Goal: Task Accomplishment & Management: Use online tool/utility

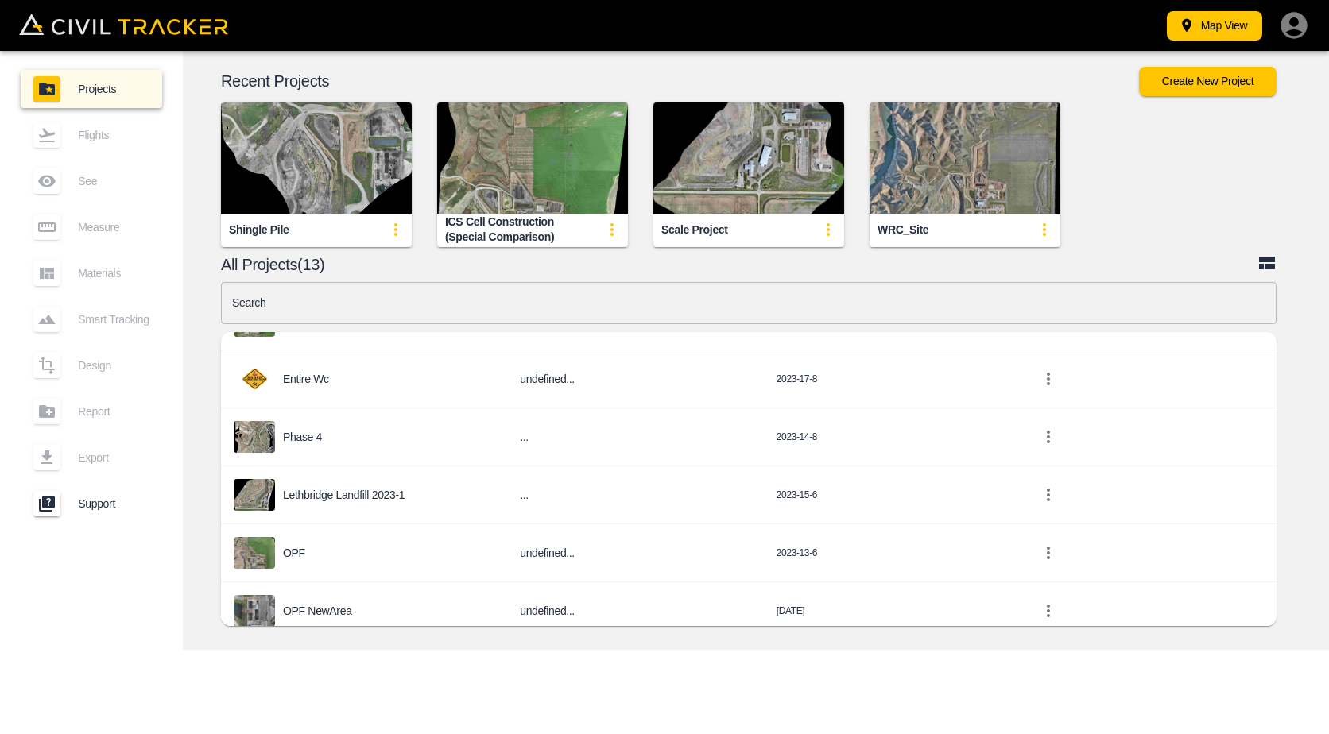
scroll to position [506, 0]
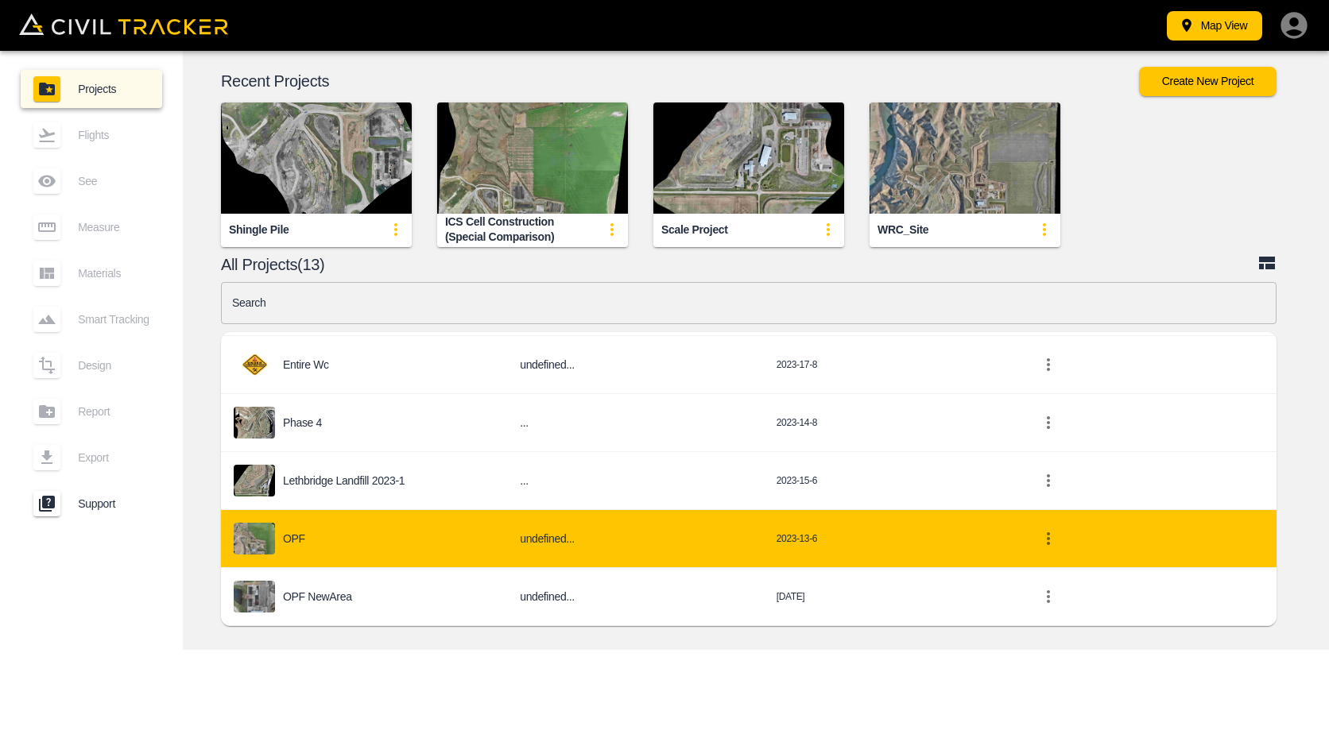
click at [393, 543] on div "OPF" at bounding box center [364, 539] width 261 height 32
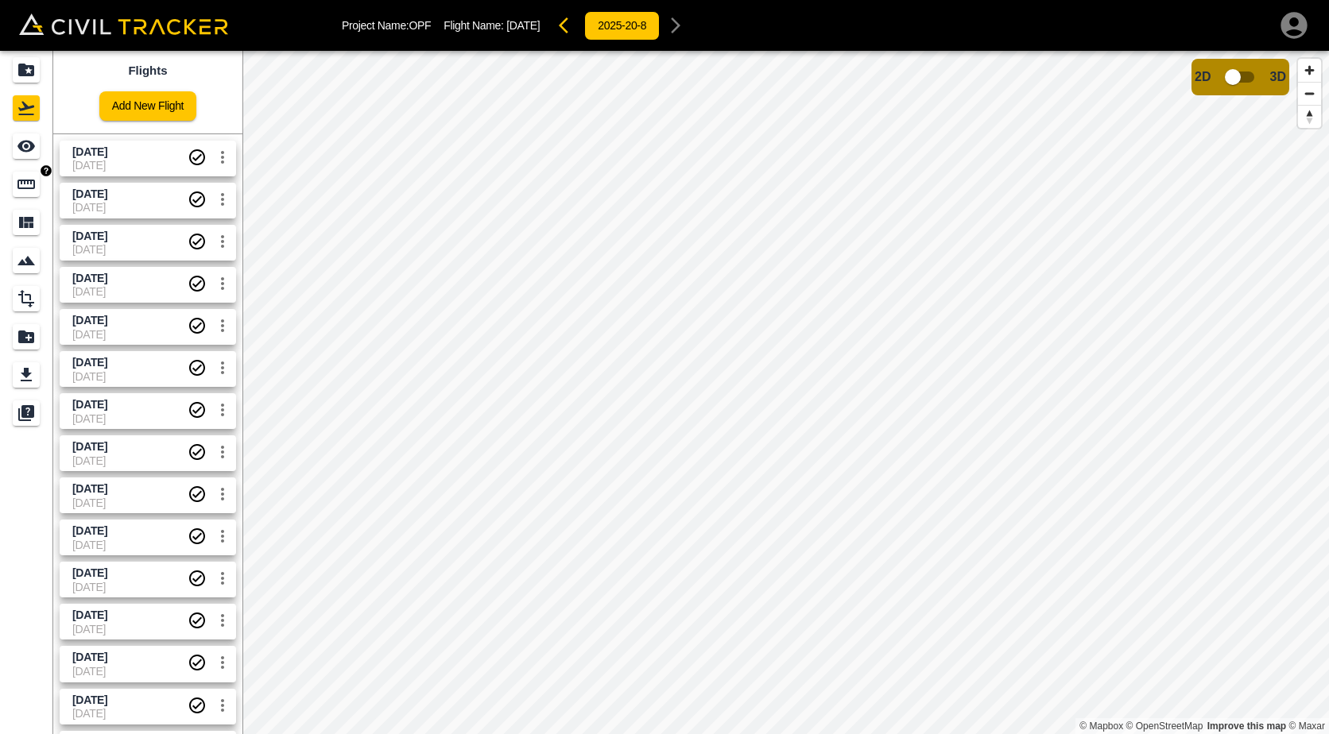
click at [27, 185] on icon "Measure" at bounding box center [26, 184] width 19 height 19
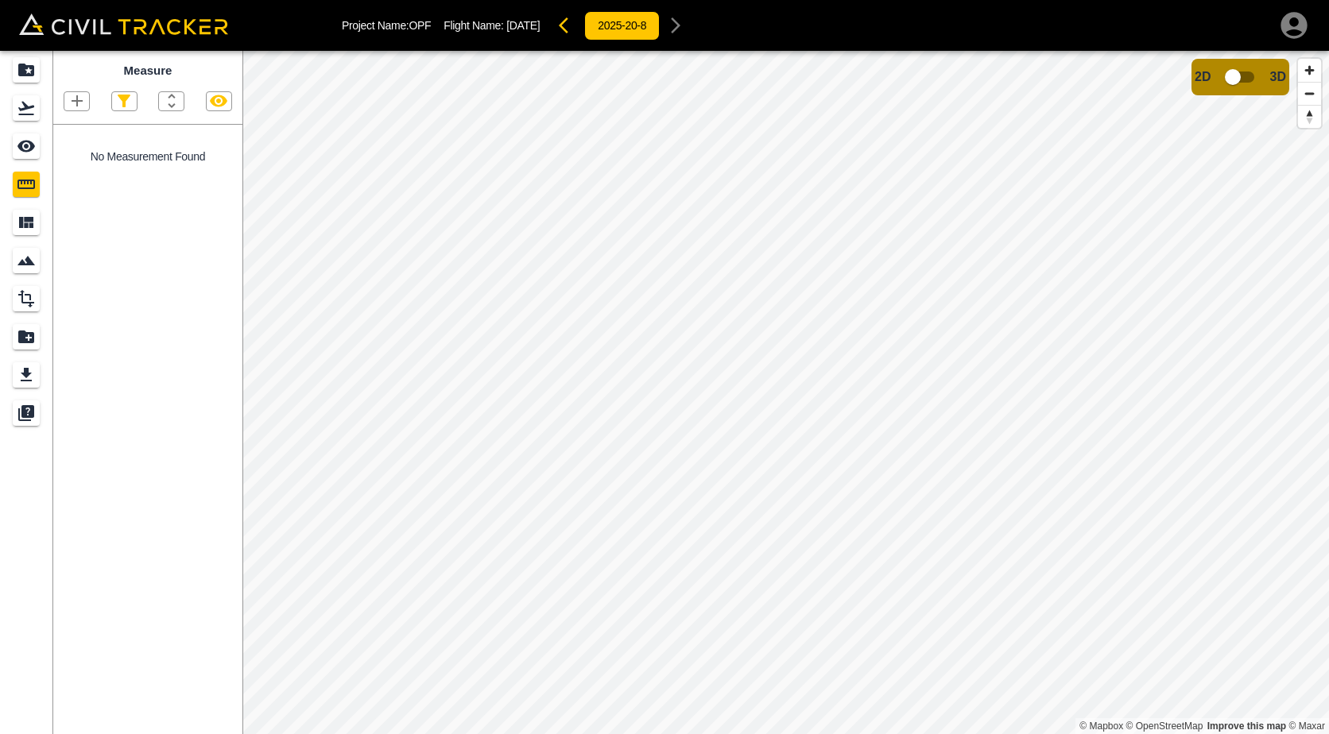
click at [87, 101] on button "button" at bounding box center [76, 101] width 25 height 18
click at [83, 176] on p "Polygon" at bounding box center [76, 177] width 38 height 13
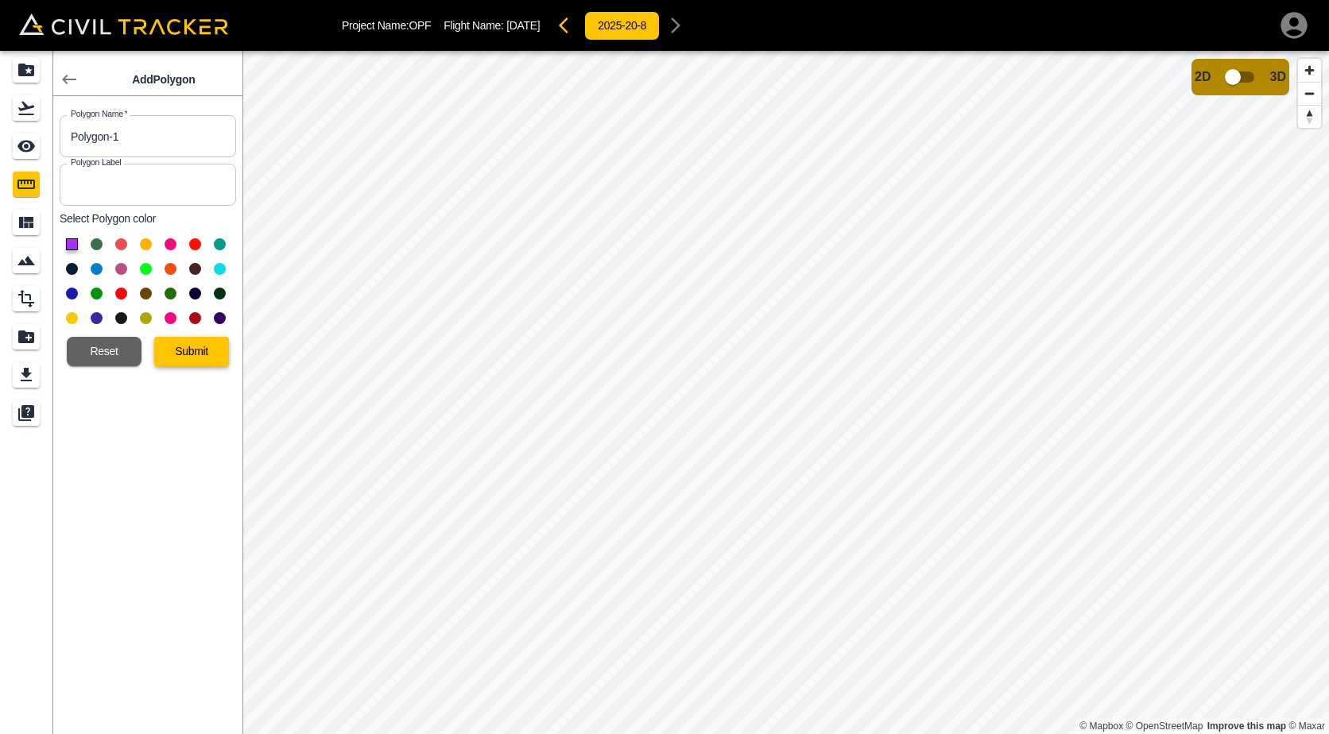
click at [172, 348] on button "Submit" at bounding box center [191, 351] width 75 height 29
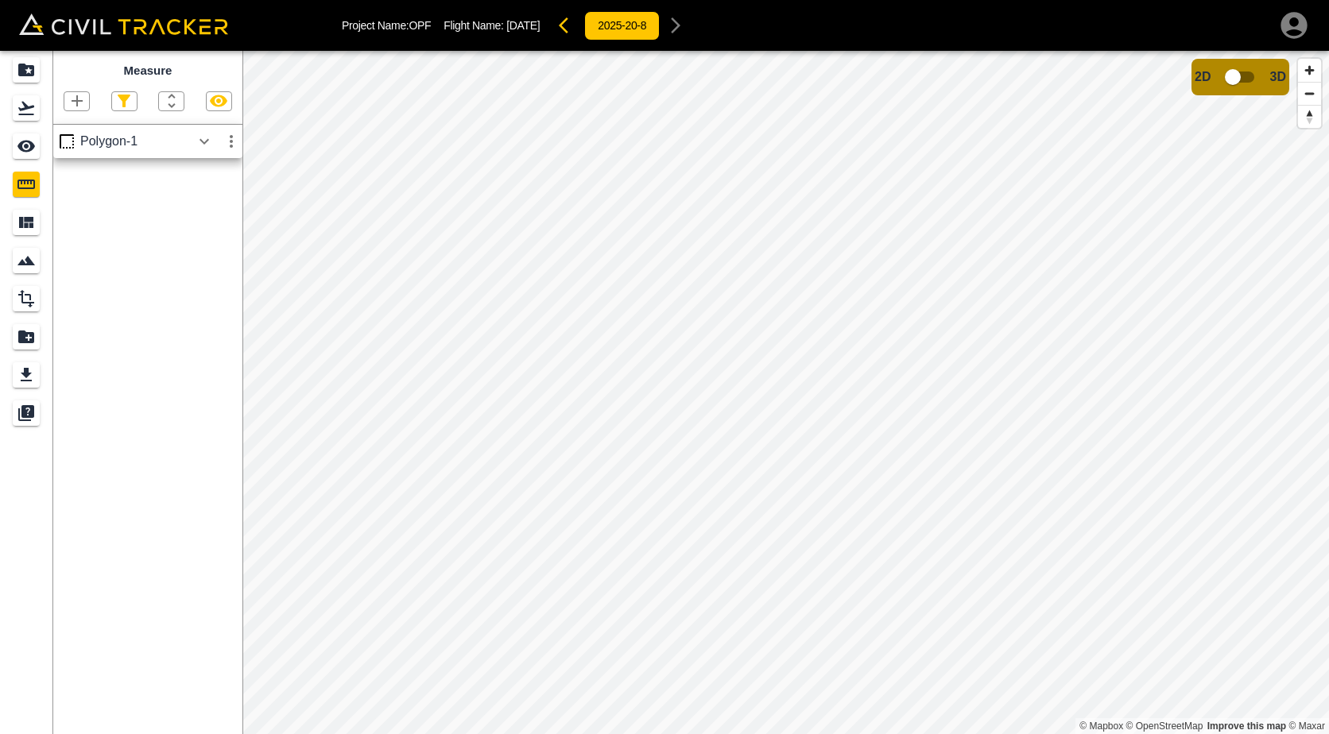
click at [210, 141] on icon "button" at bounding box center [204, 141] width 19 height 19
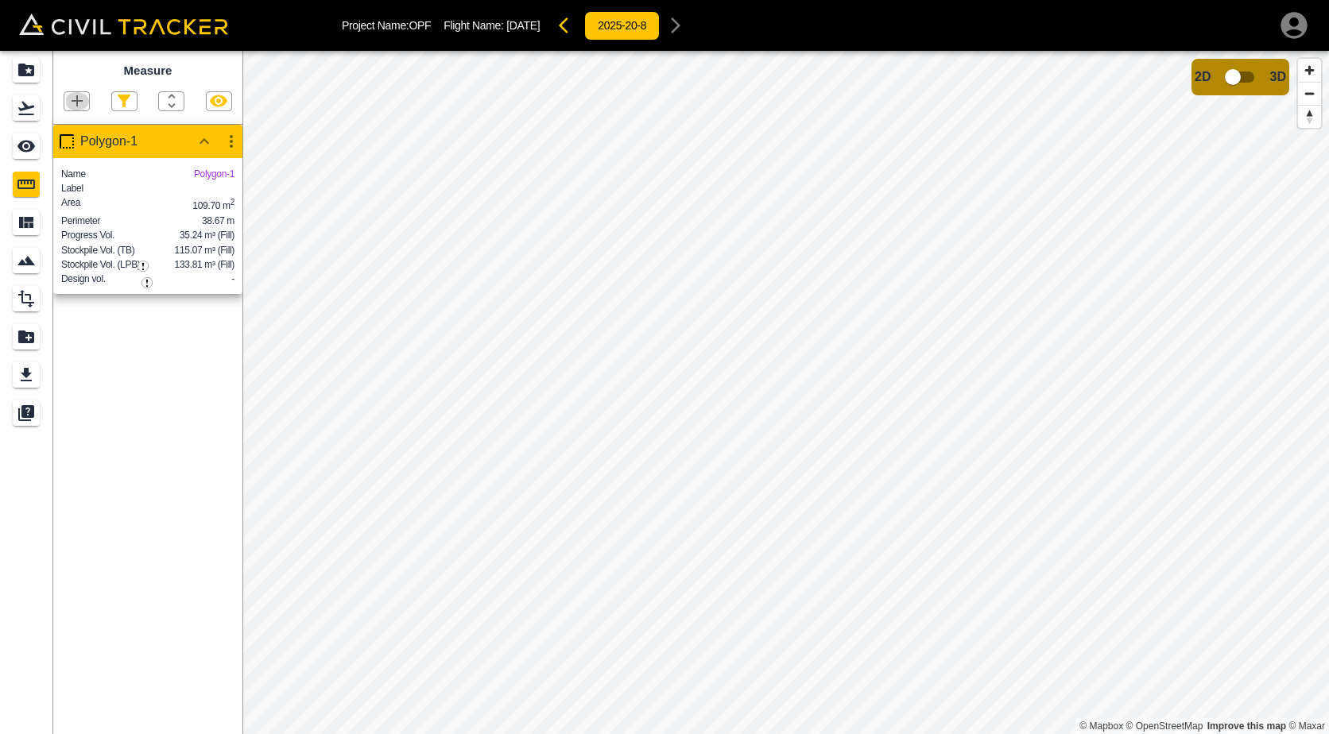
click at [83, 103] on icon "button" at bounding box center [77, 100] width 19 height 19
click at [80, 172] on p "Polygon" at bounding box center [76, 177] width 38 height 13
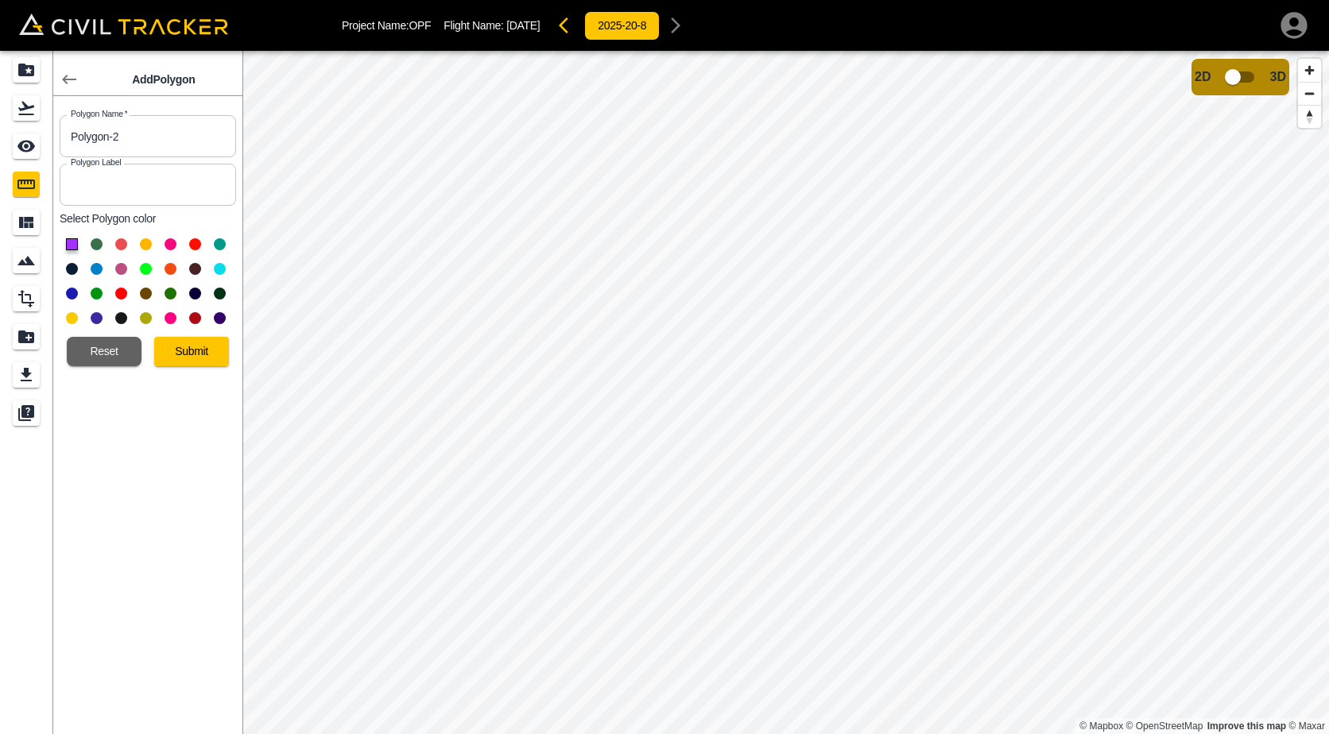
click at [98, 246] on button at bounding box center [97, 244] width 12 height 12
click at [205, 362] on button "Submit" at bounding box center [191, 351] width 75 height 29
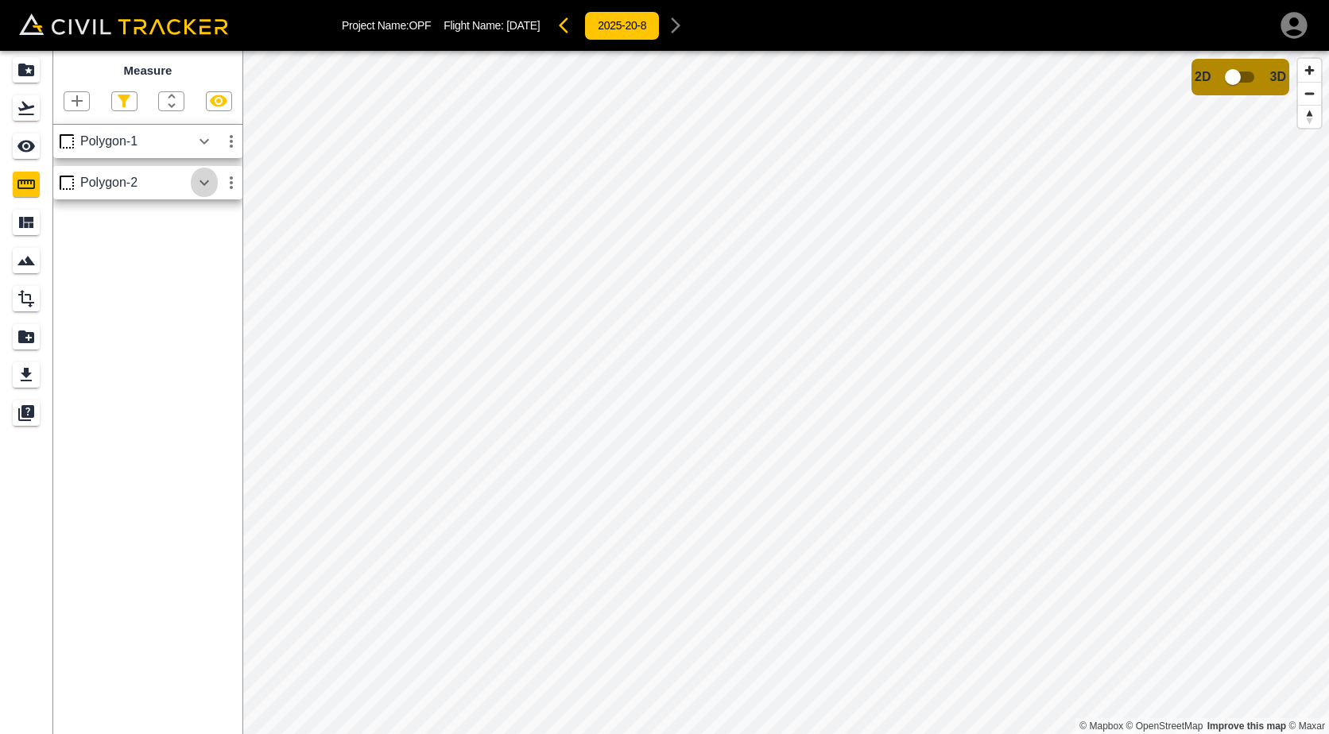
click at [198, 186] on icon "button" at bounding box center [204, 182] width 19 height 19
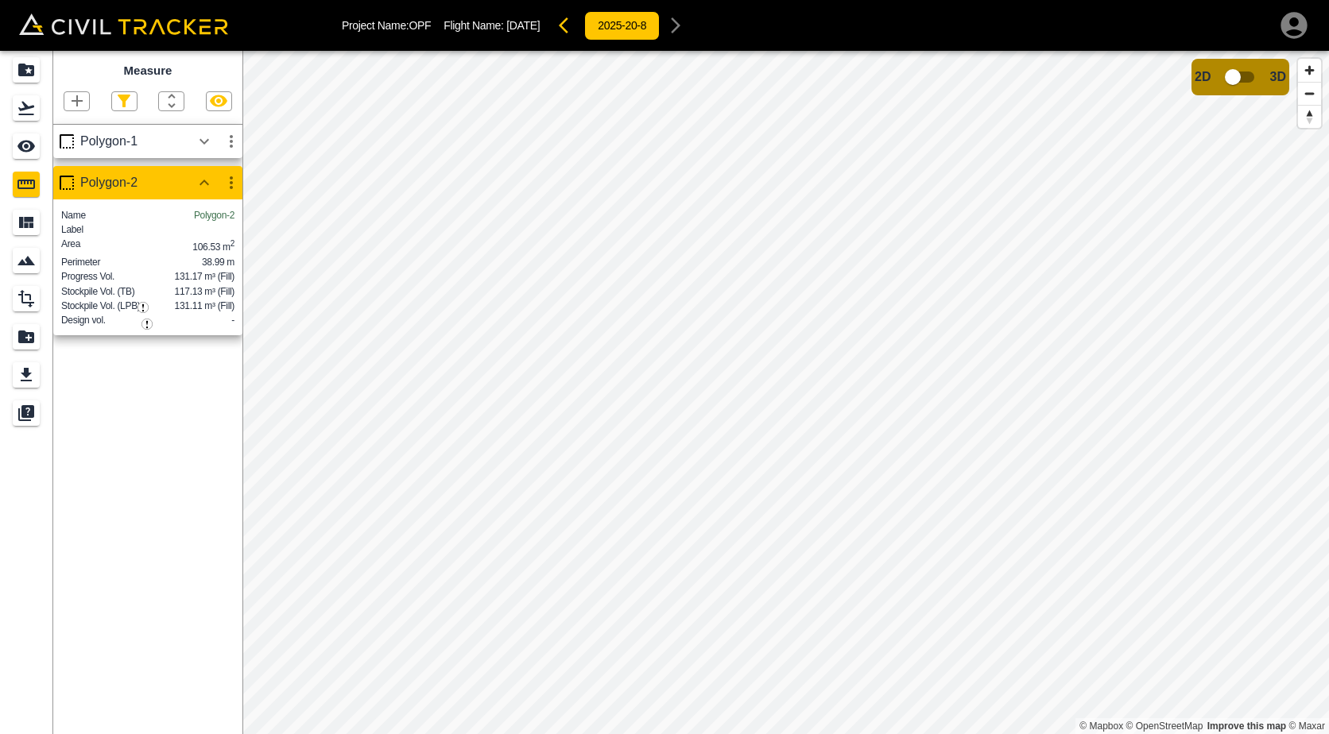
click at [78, 99] on icon "button" at bounding box center [77, 100] width 19 height 19
click at [93, 179] on p "Polygon" at bounding box center [76, 177] width 38 height 13
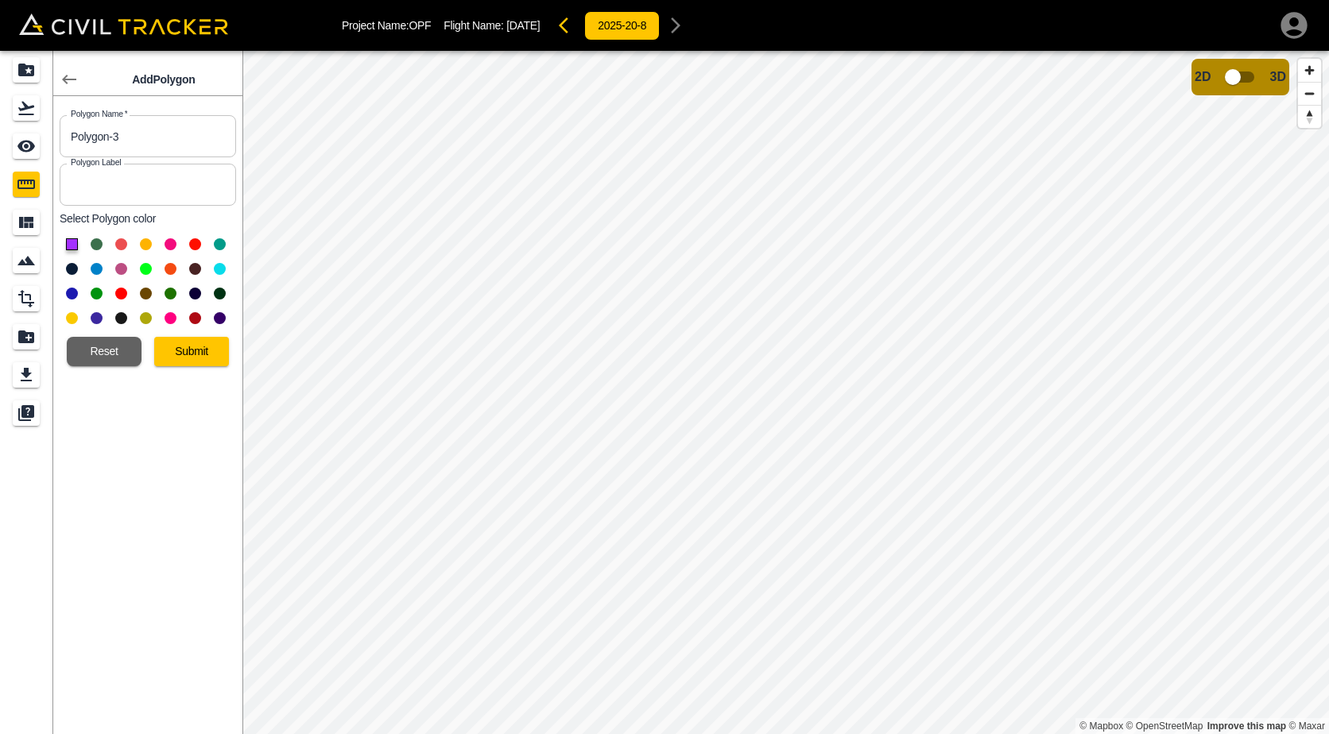
click at [125, 244] on button at bounding box center [121, 244] width 12 height 12
click at [174, 350] on button "Submit" at bounding box center [191, 351] width 75 height 29
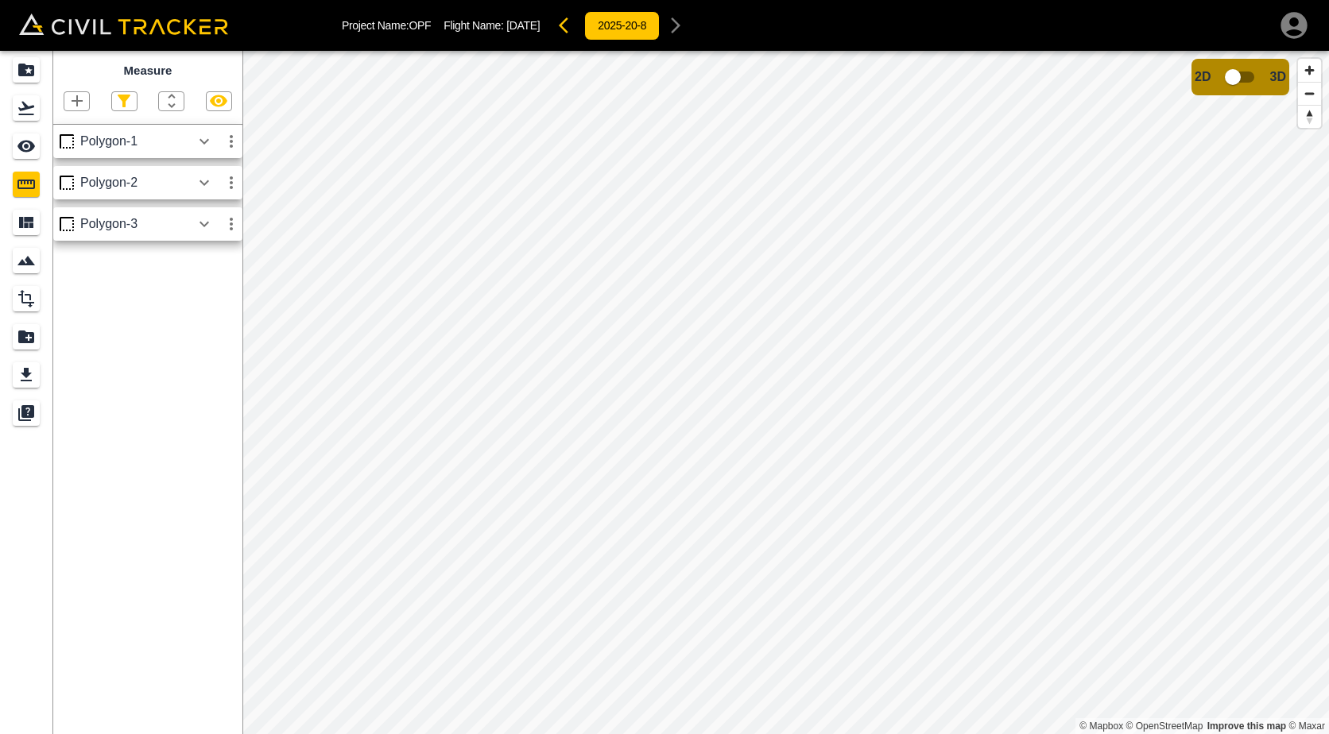
click at [203, 227] on icon "button" at bounding box center [205, 224] width 10 height 6
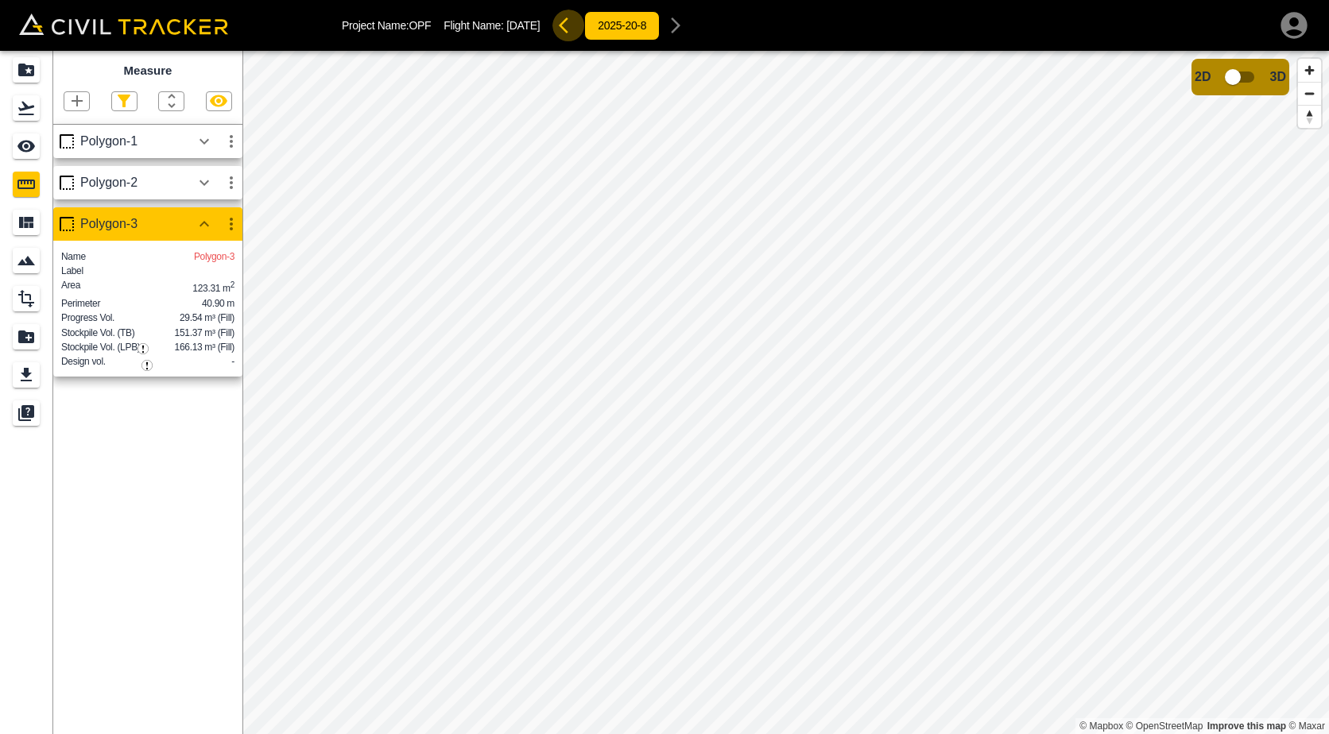
click at [568, 21] on icon "button" at bounding box center [564, 25] width 10 height 16
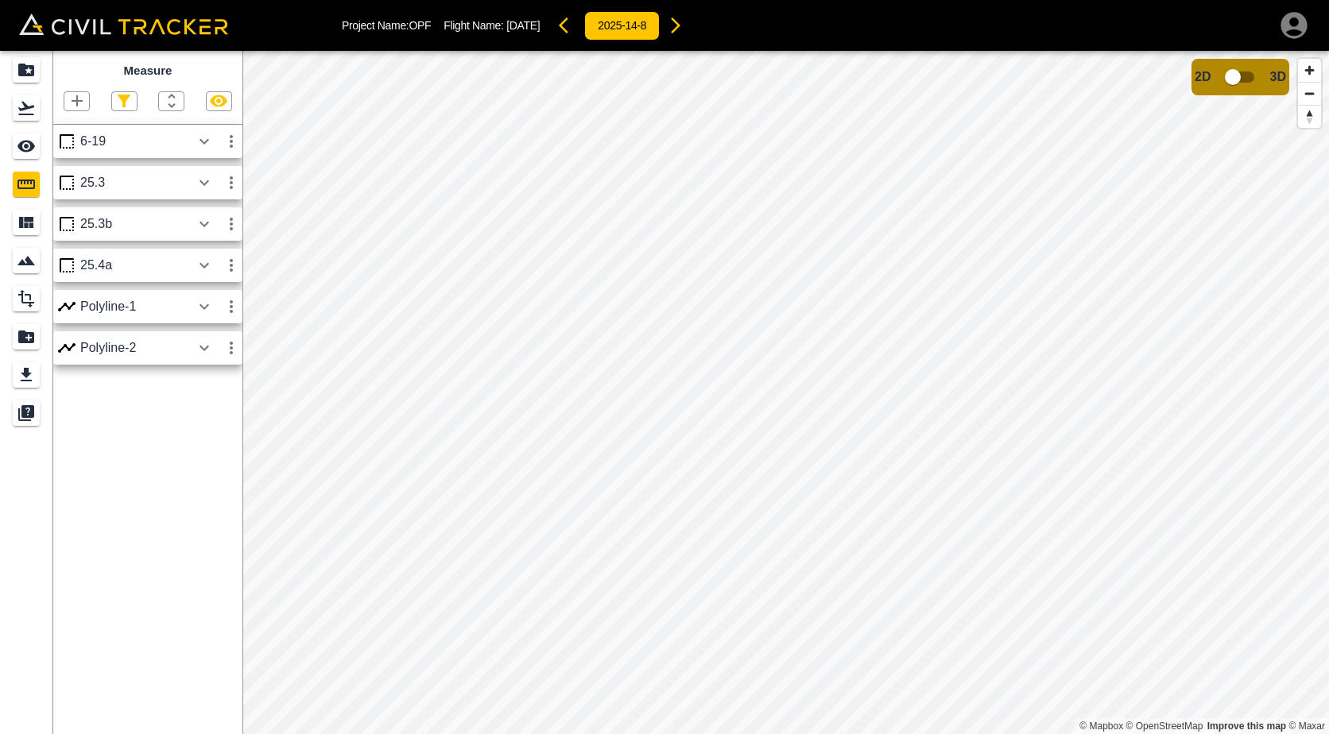
click at [685, 33] on icon "button" at bounding box center [675, 25] width 19 height 19
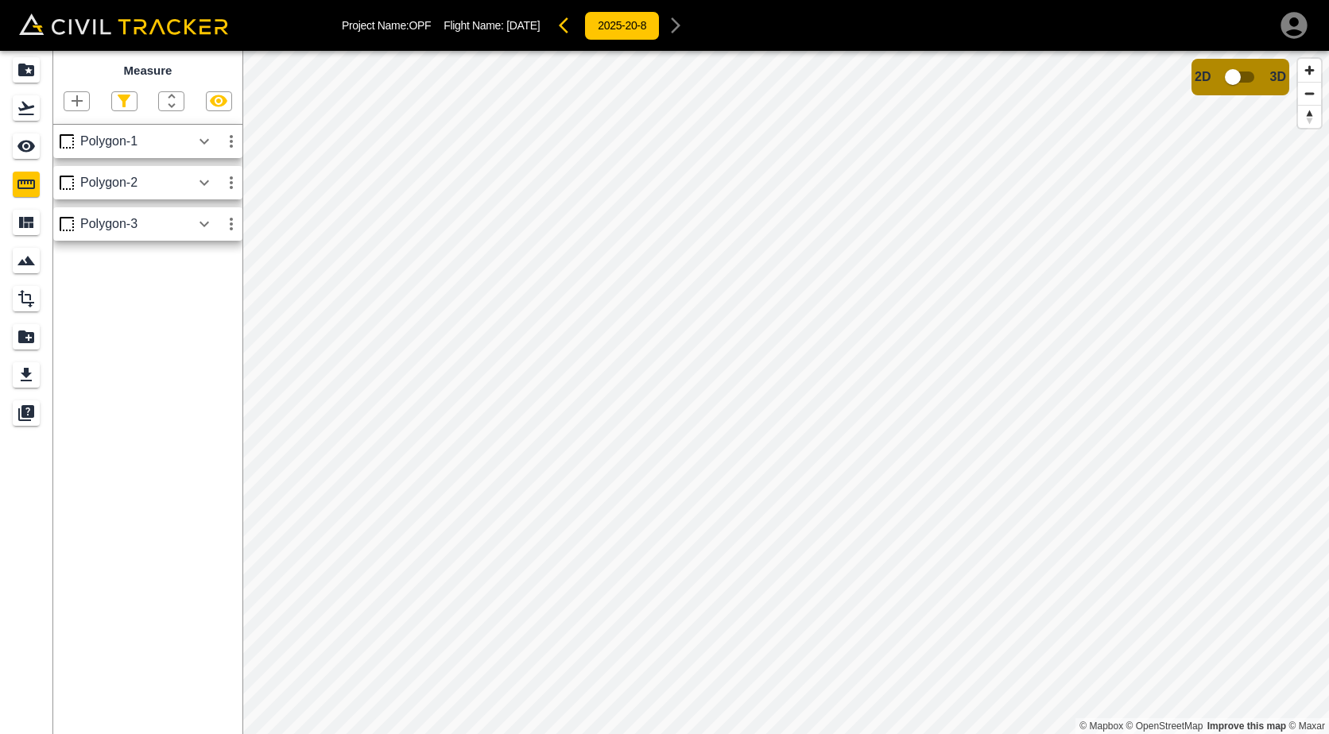
click at [86, 97] on icon "button" at bounding box center [77, 100] width 19 height 19
click at [71, 177] on p "Polygon" at bounding box center [76, 177] width 38 height 13
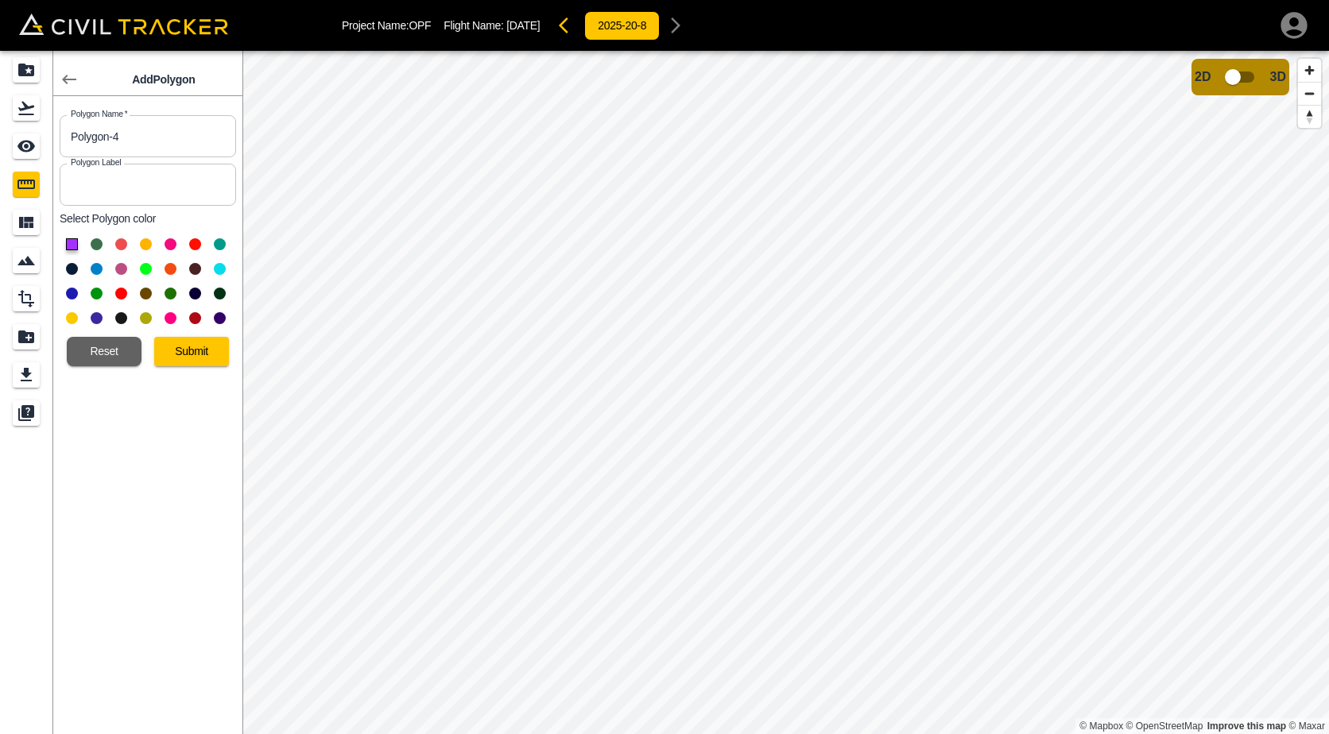
click at [172, 245] on button at bounding box center [171, 244] width 12 height 12
click at [192, 338] on button "Submit" at bounding box center [191, 351] width 75 height 29
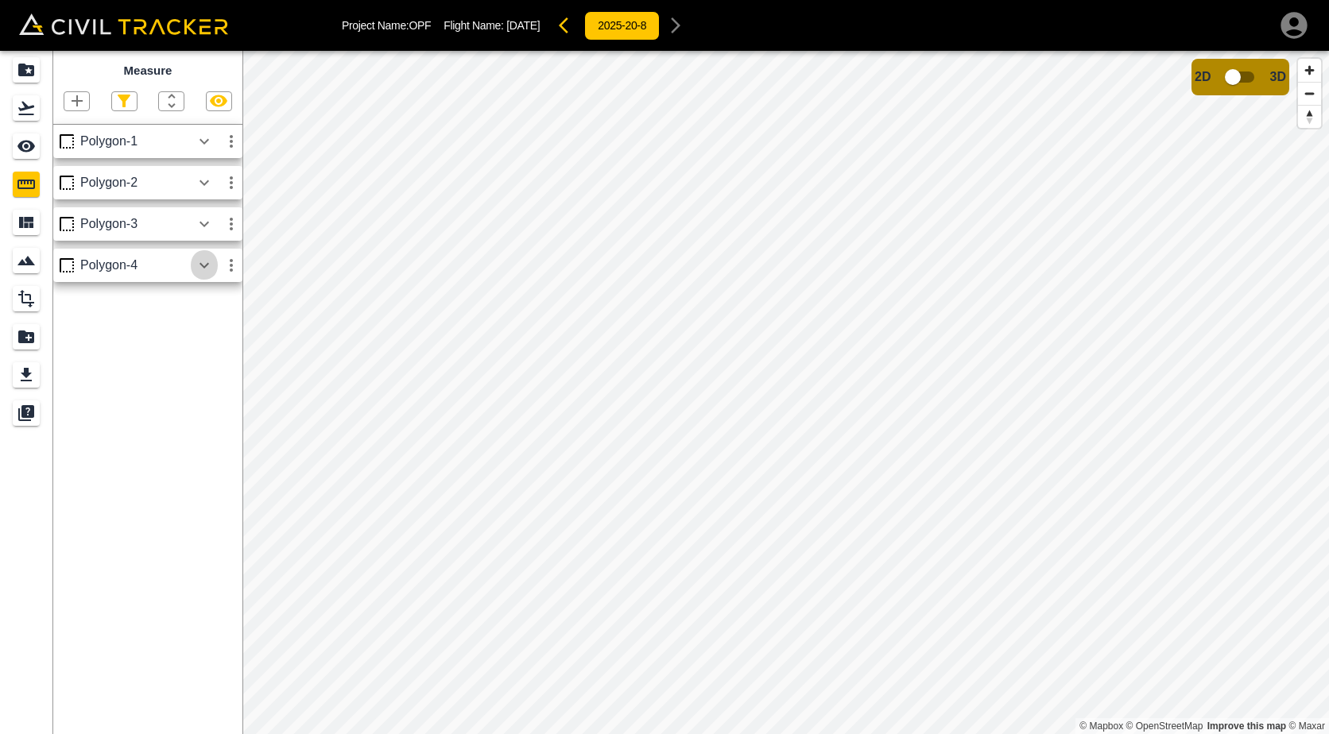
click at [211, 273] on icon "button" at bounding box center [204, 265] width 19 height 19
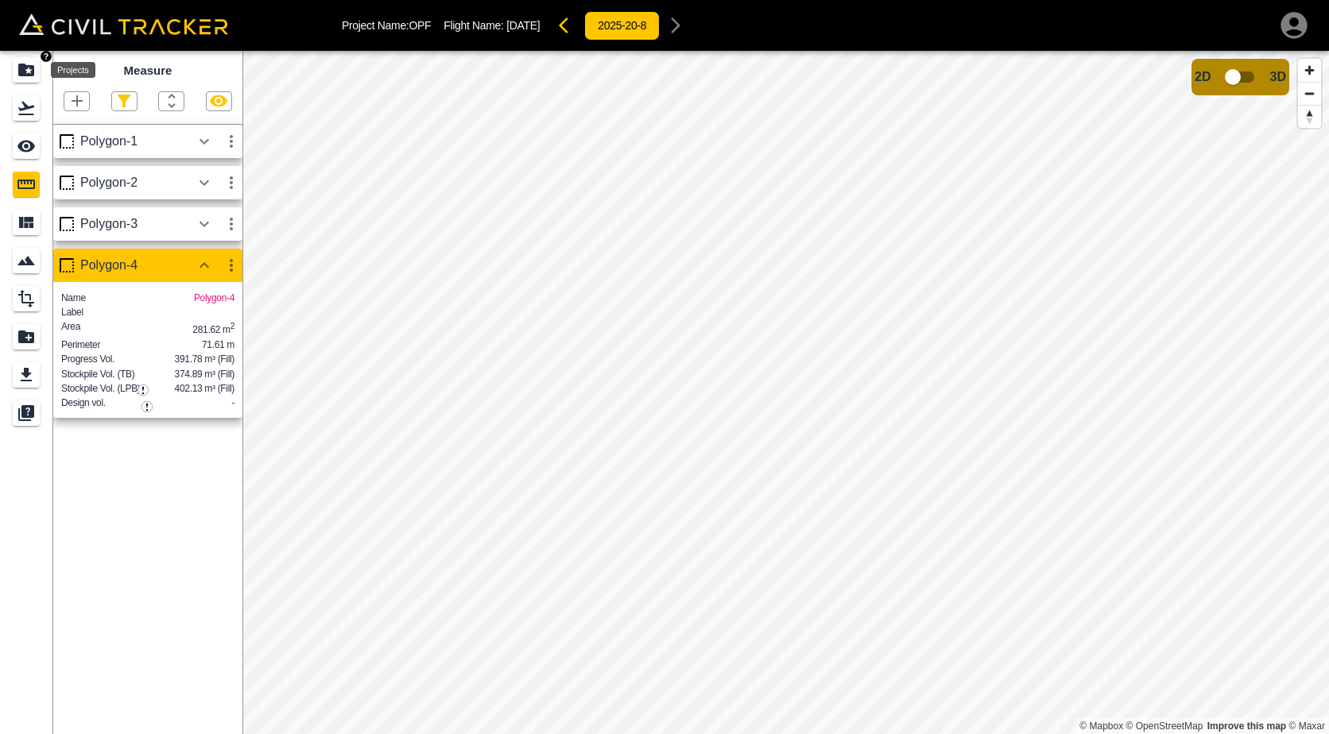
click at [25, 72] on icon "Projects" at bounding box center [26, 70] width 16 height 13
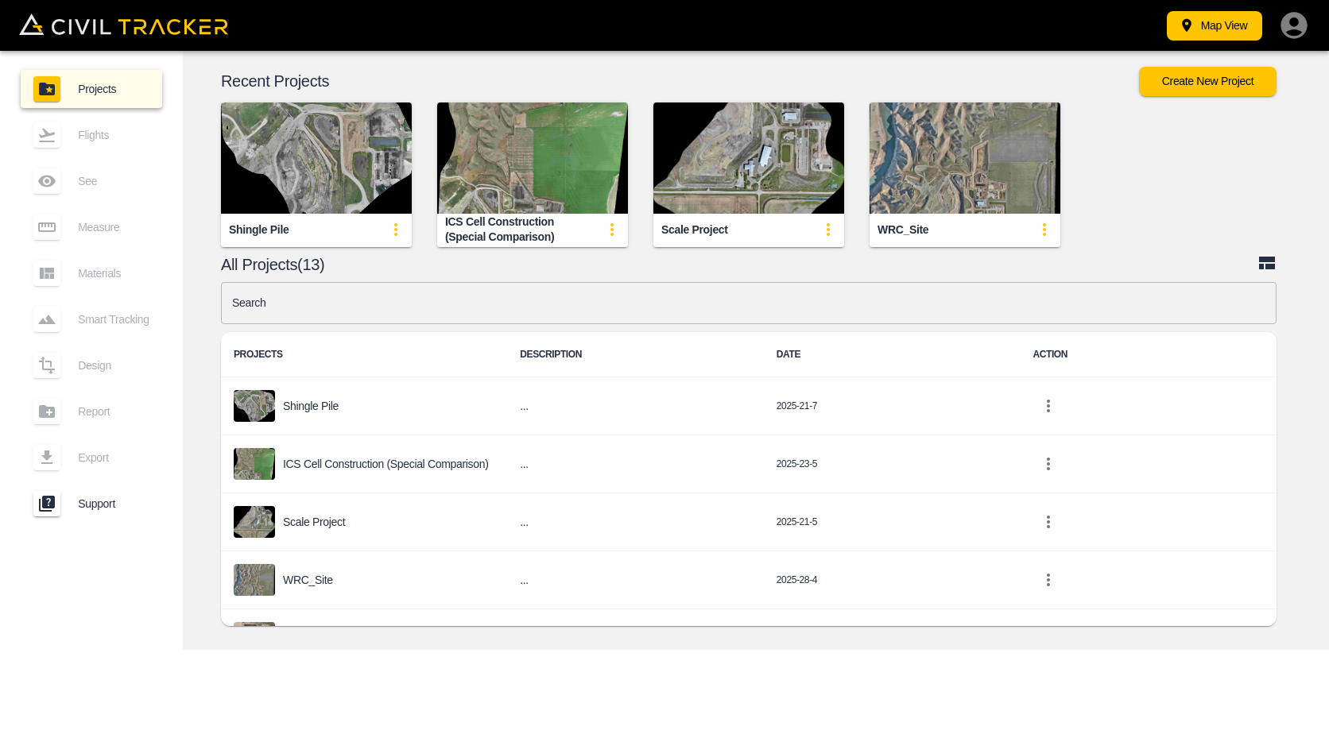
scroll to position [318, 0]
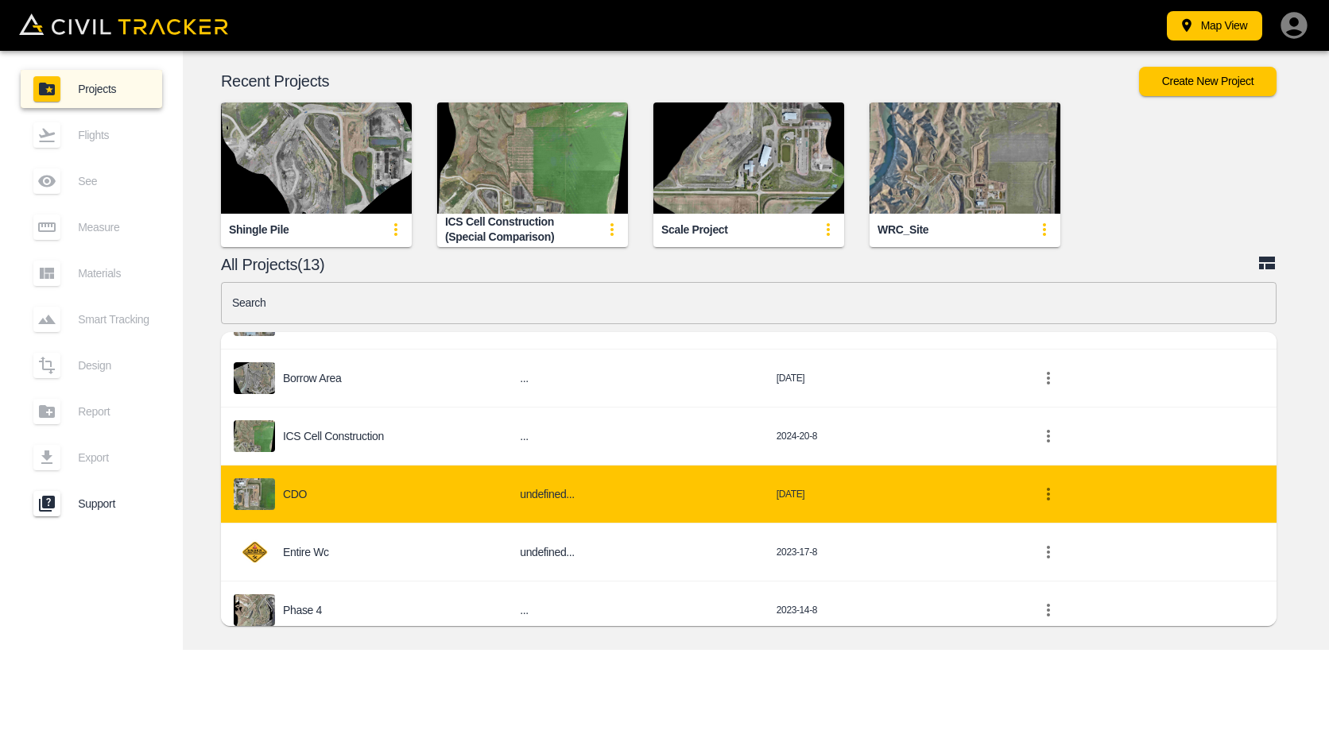
click at [382, 496] on div "CDO" at bounding box center [364, 495] width 261 height 32
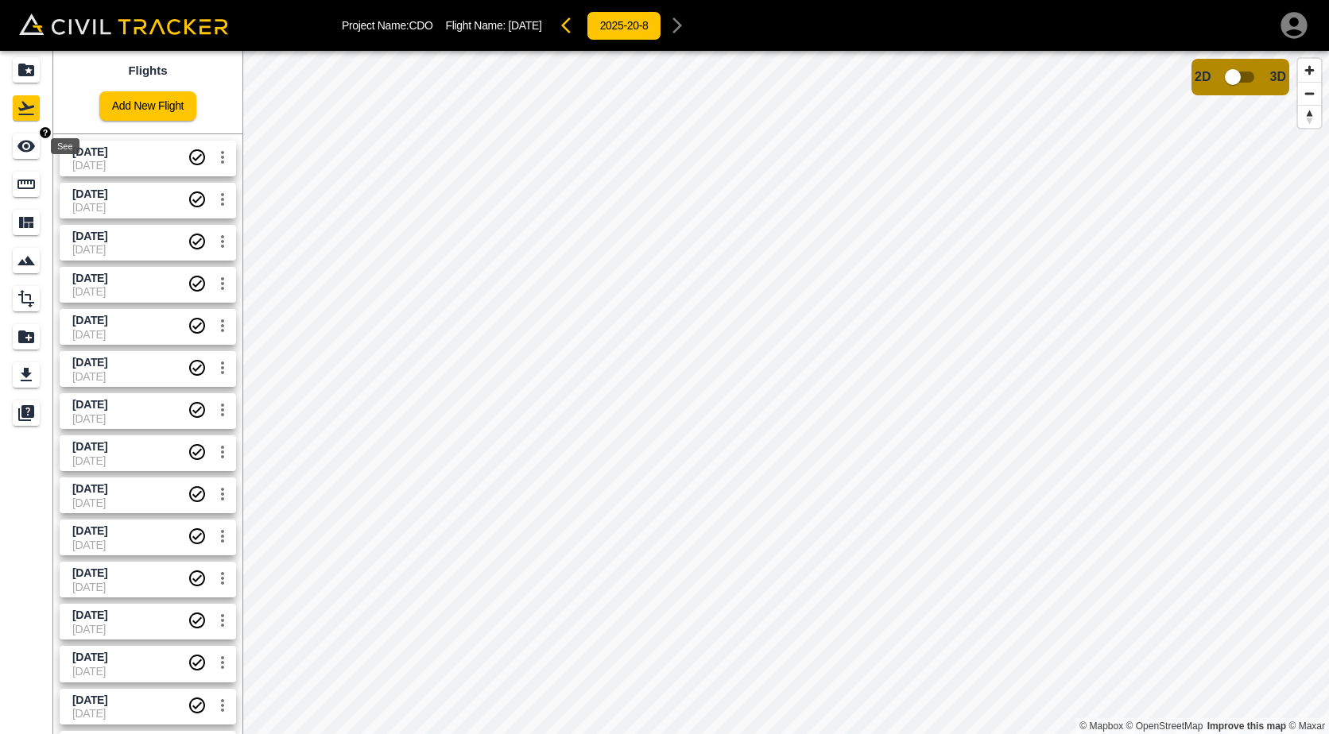
click at [23, 152] on icon "See" at bounding box center [26, 146] width 19 height 19
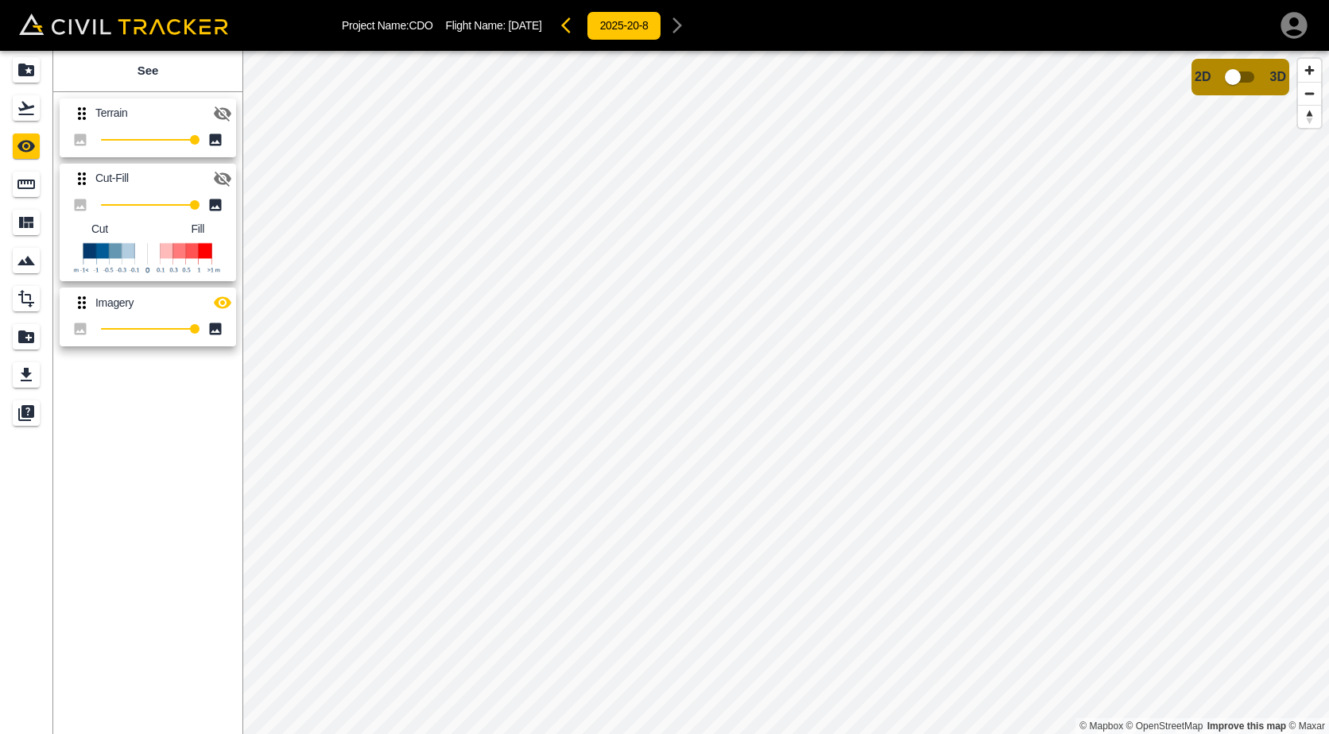
click at [220, 180] on icon "button" at bounding box center [222, 178] width 19 height 19
click at [222, 179] on icon "button" at bounding box center [222, 178] width 17 height 12
click at [32, 191] on icon "Measure" at bounding box center [26, 184] width 19 height 19
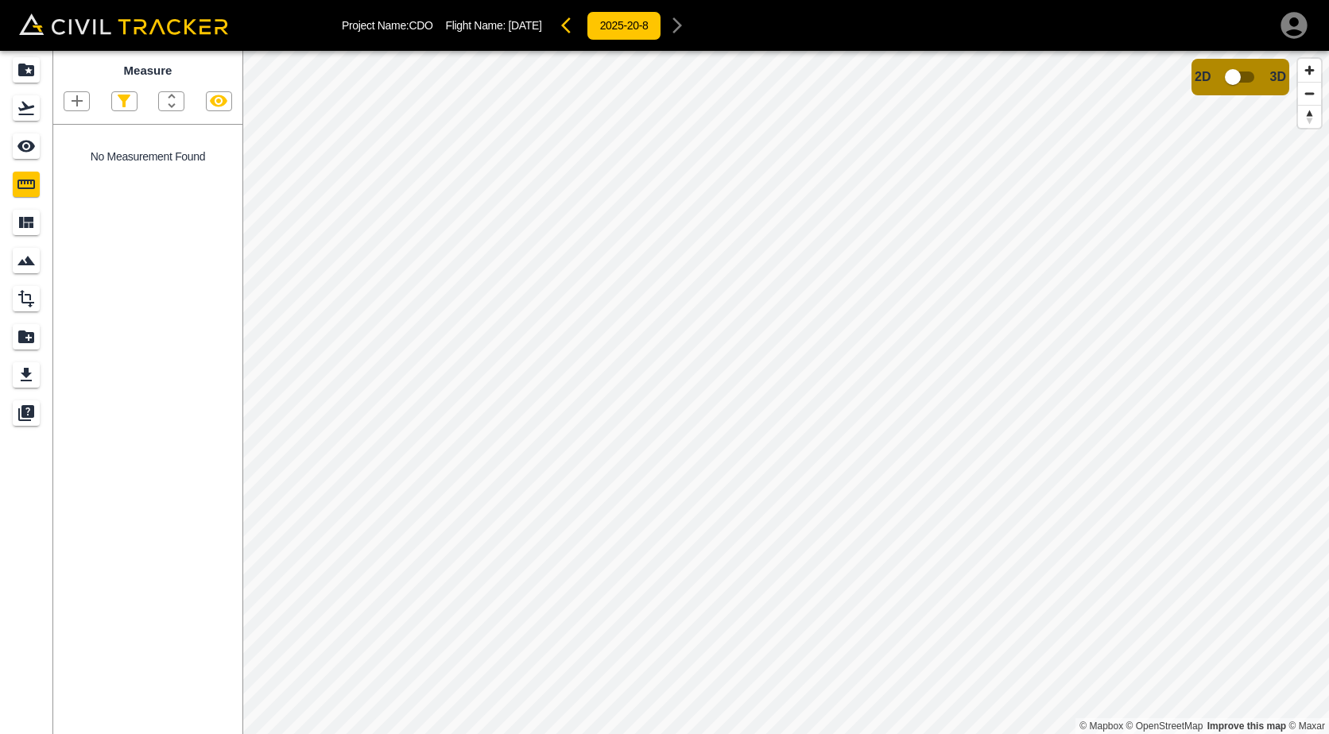
click at [70, 95] on icon "button" at bounding box center [77, 100] width 19 height 19
click at [93, 181] on p "Polygon" at bounding box center [76, 177] width 38 height 13
click at [69, 108] on icon "button" at bounding box center [77, 100] width 19 height 19
click at [79, 172] on p "Polygon" at bounding box center [76, 177] width 38 height 13
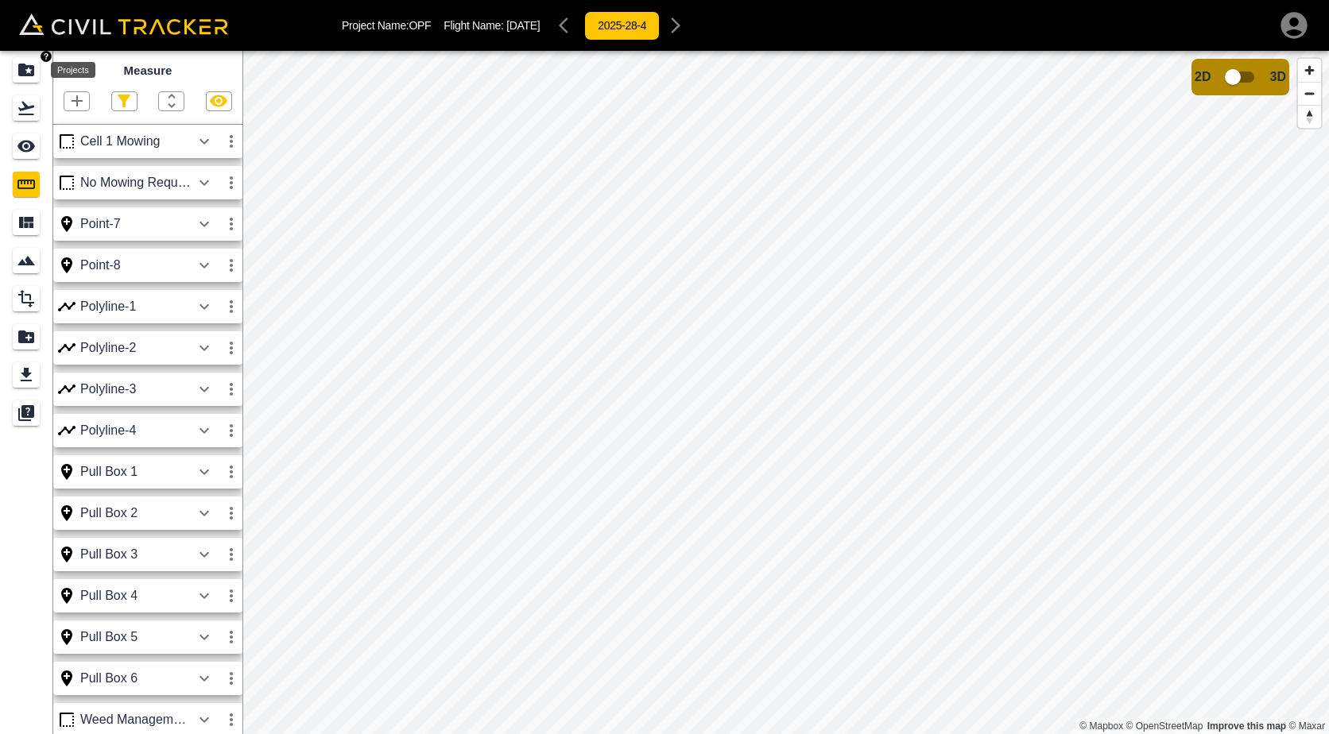
click at [18, 79] on icon "Projects" at bounding box center [26, 69] width 19 height 19
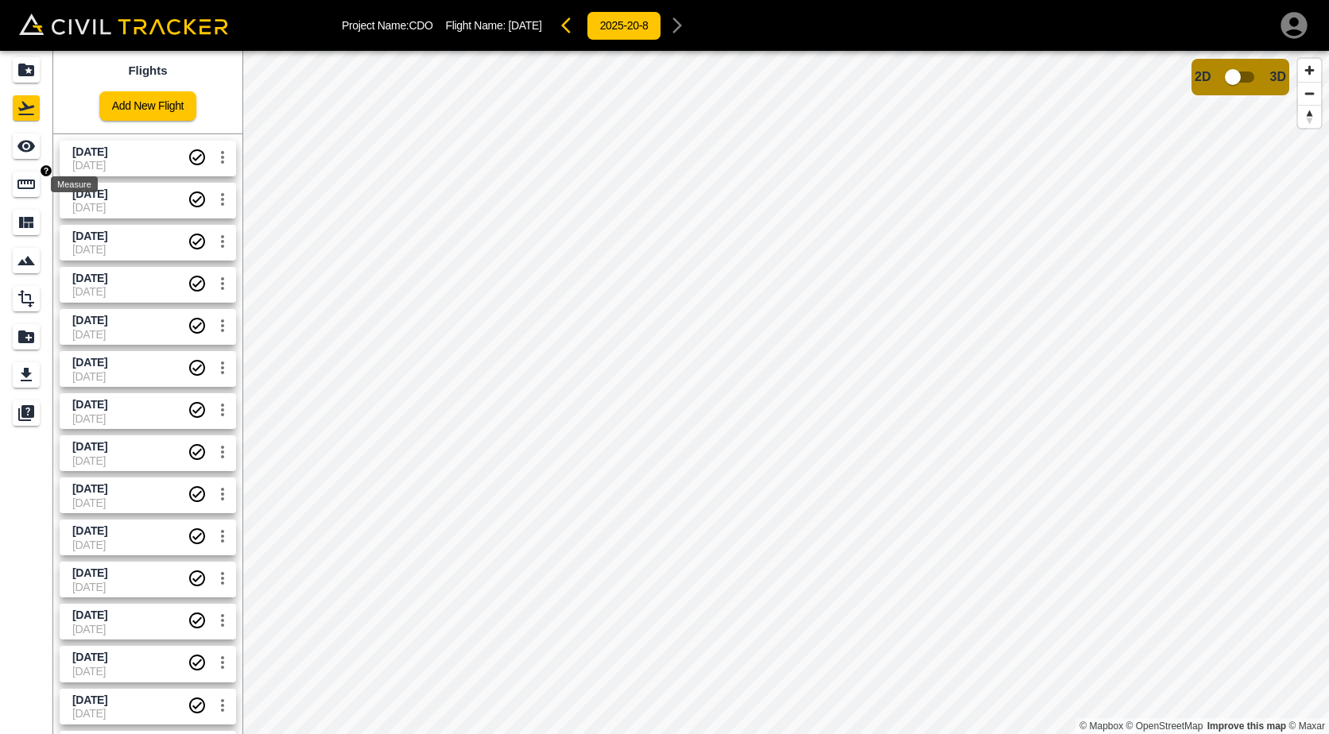
click at [19, 187] on icon "Measure" at bounding box center [25, 185] width 17 height 10
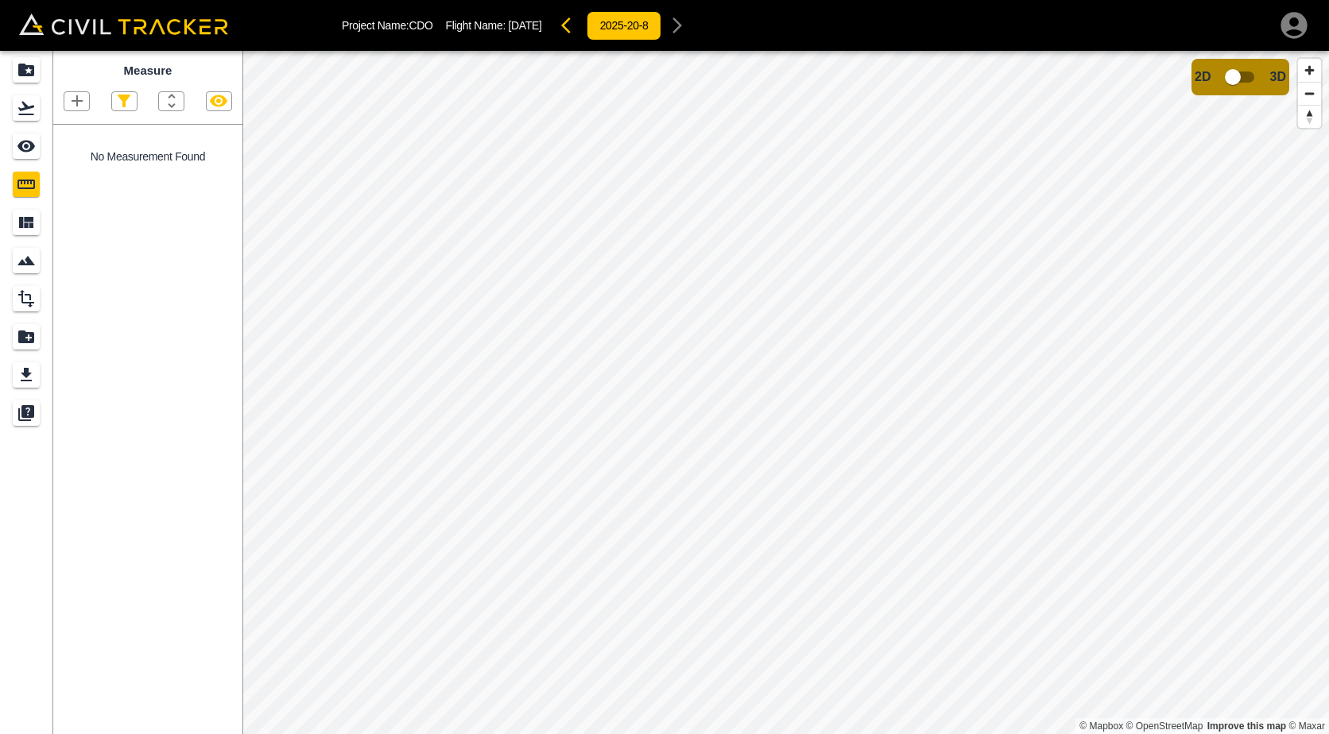
click at [72, 95] on icon "button" at bounding box center [77, 100] width 19 height 19
click at [68, 181] on p "Polygon" at bounding box center [76, 177] width 38 height 13
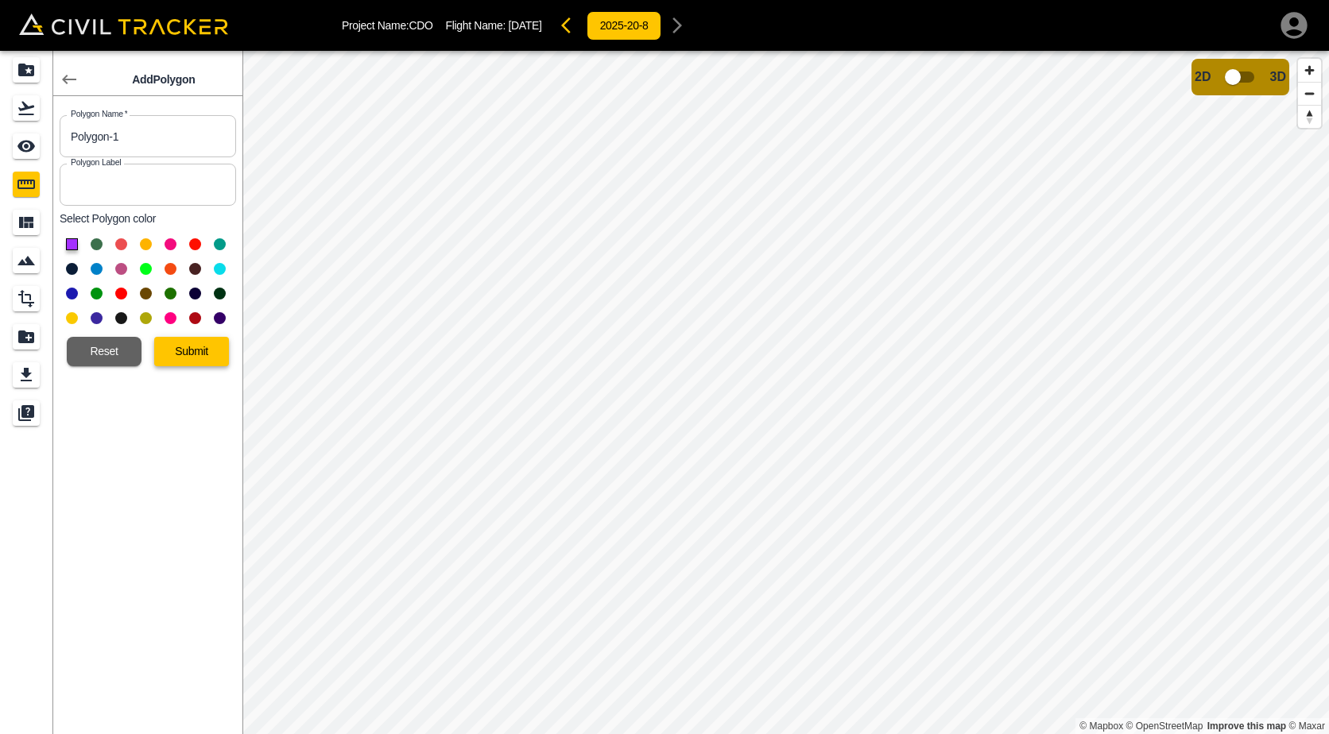
click at [178, 358] on button "Submit" at bounding box center [191, 351] width 75 height 29
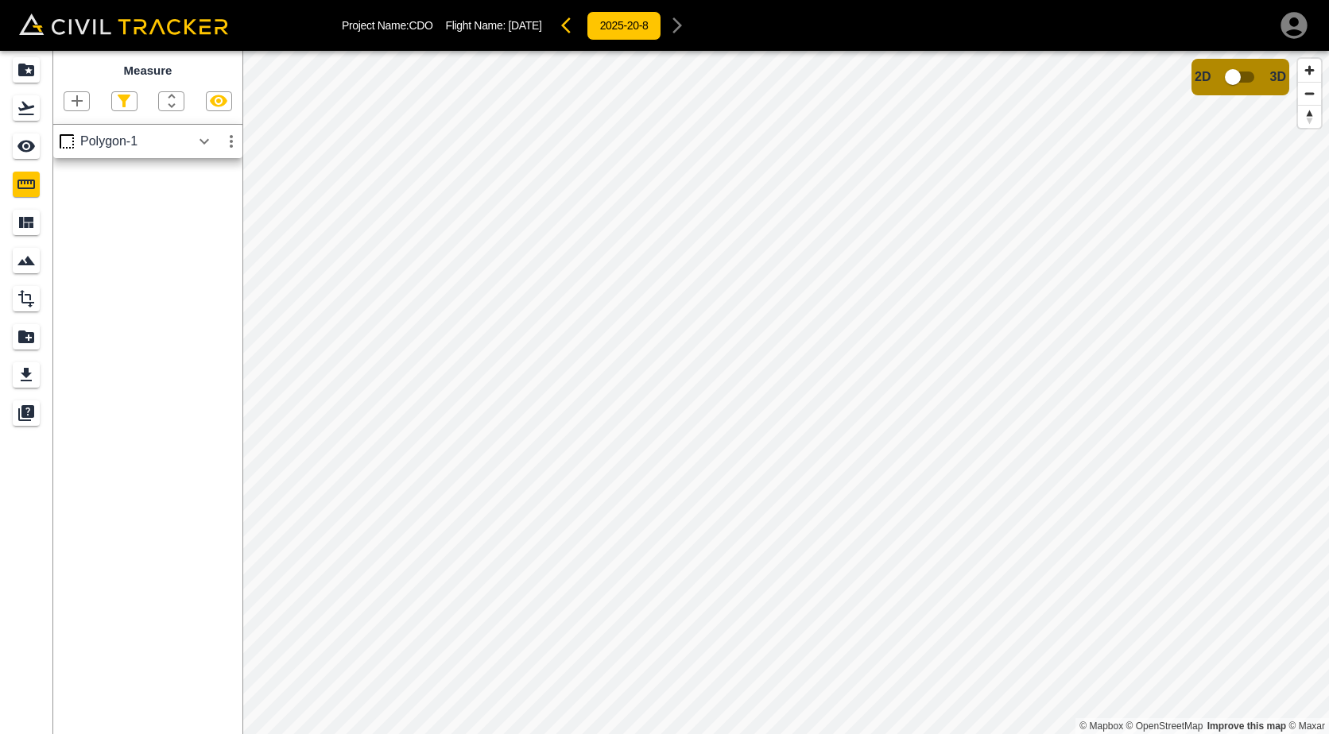
click at [207, 131] on button "button" at bounding box center [204, 142] width 27 height 32
